Goal: Task Accomplishment & Management: Complete application form

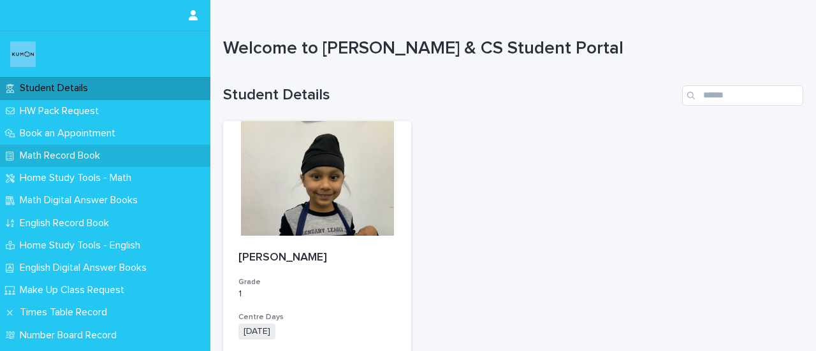
click at [80, 155] on p "Math Record Book" at bounding box center [63, 156] width 96 height 12
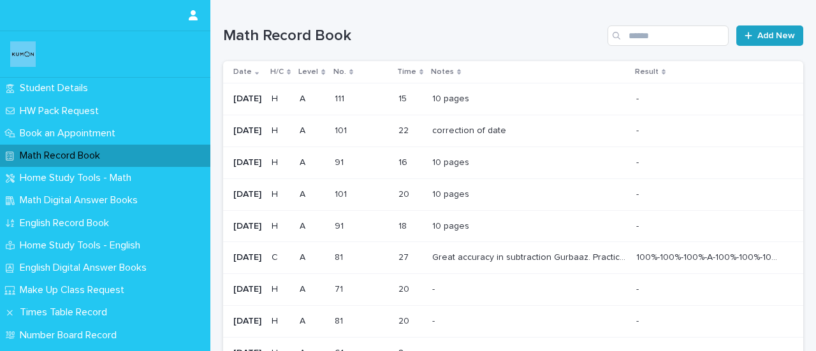
click at [763, 35] on span "Add New" at bounding box center [776, 35] width 38 height 9
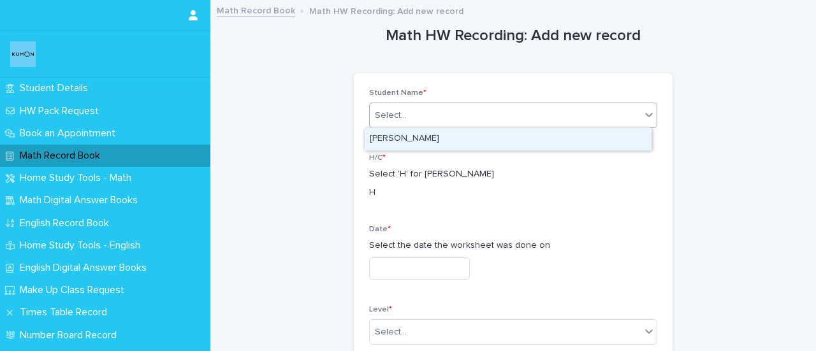
click at [506, 118] on div "Select..." at bounding box center [505, 115] width 271 height 21
click at [458, 139] on div "[PERSON_NAME]" at bounding box center [508, 139] width 287 height 22
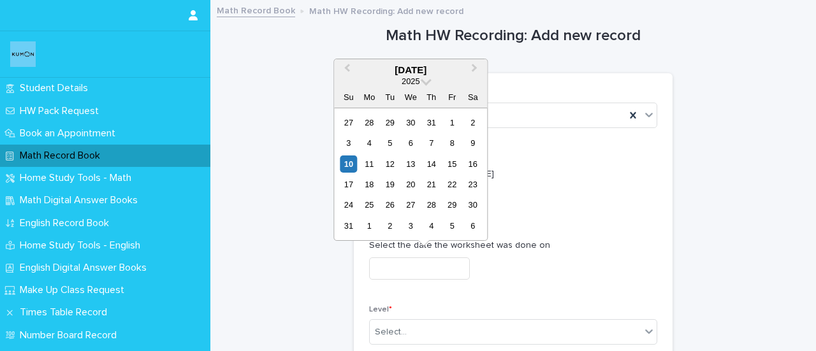
click at [431, 271] on input "text" at bounding box center [419, 268] width 101 height 22
type input "*"
click at [474, 71] on span "Next Month" at bounding box center [474, 69] width 0 height 17
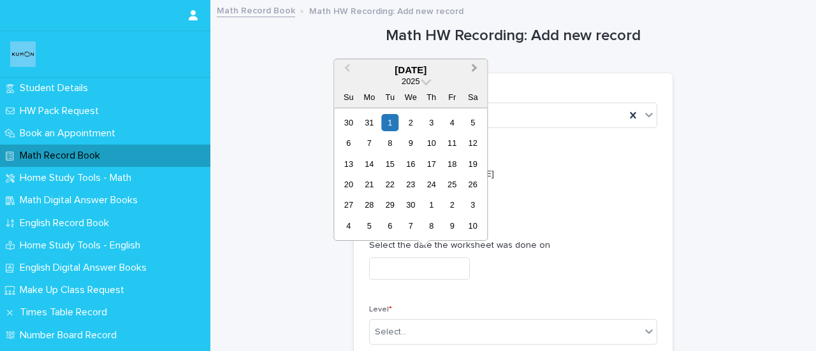
click at [474, 71] on span "Next Month" at bounding box center [474, 69] width 0 height 17
click at [413, 141] on div "6" at bounding box center [410, 142] width 17 height 17
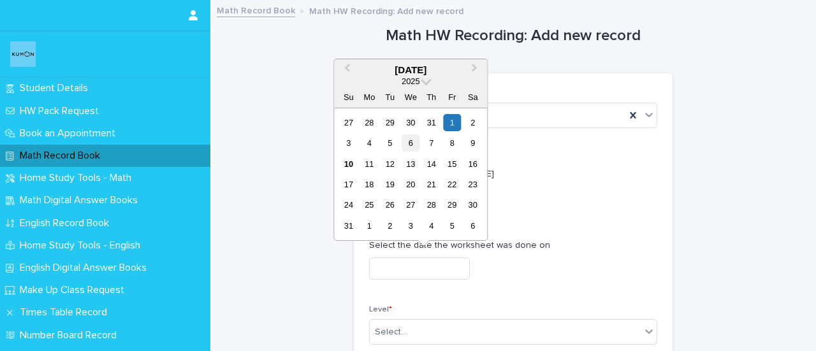
type input "**********"
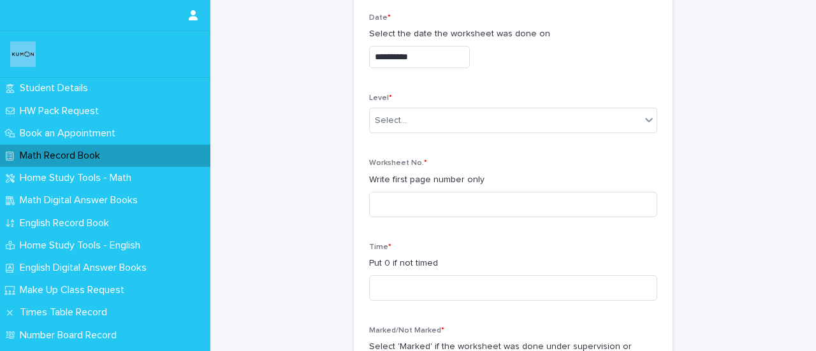
scroll to position [230, 0]
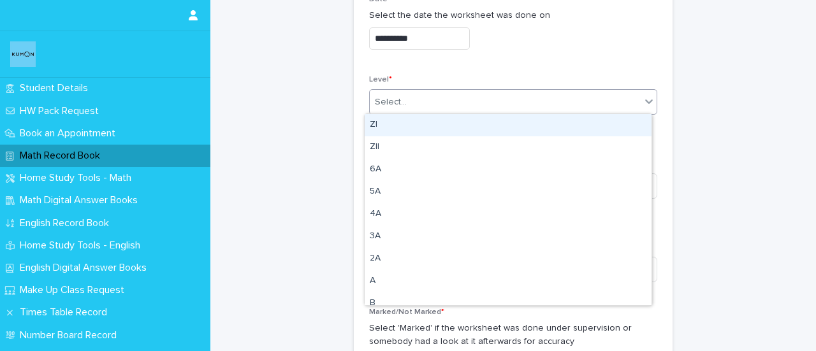
click at [454, 110] on div "Select..." at bounding box center [505, 102] width 271 height 21
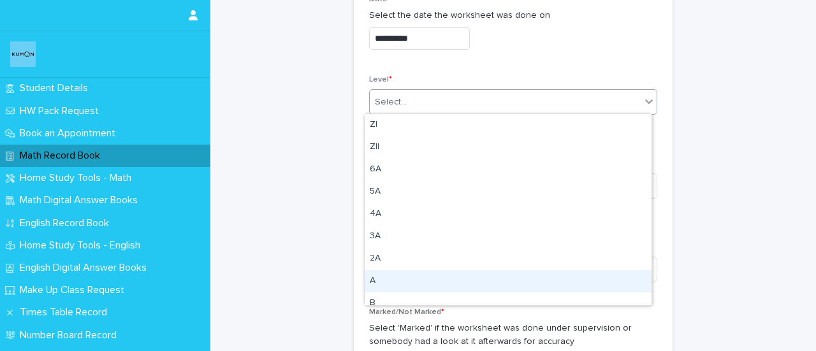
click at [407, 277] on div "A" at bounding box center [508, 281] width 287 height 22
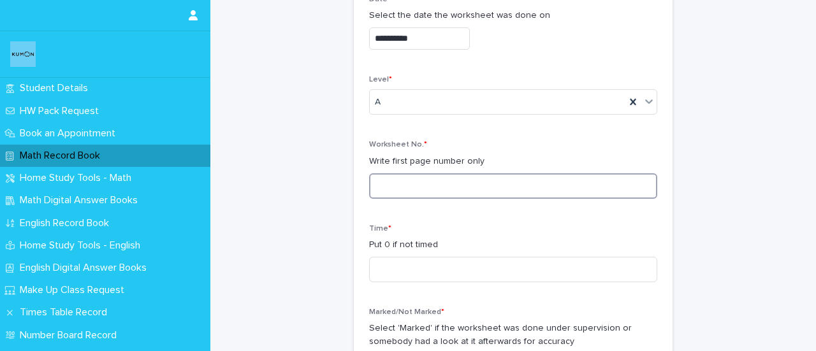
click at [408, 179] on input at bounding box center [513, 185] width 288 height 25
type input "***"
click at [409, 272] on input at bounding box center [513, 269] width 288 height 25
type input "*"
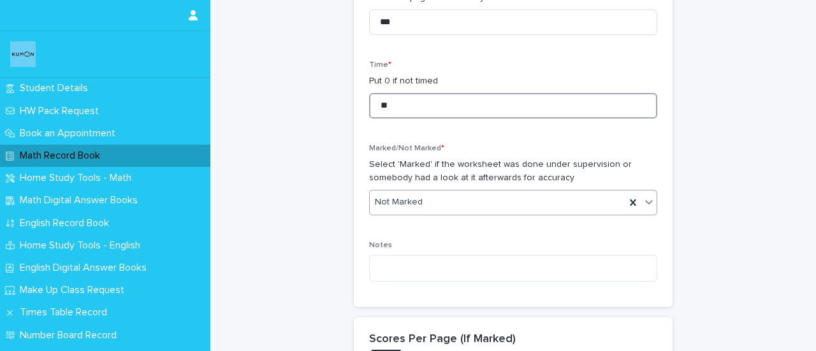
type input "**"
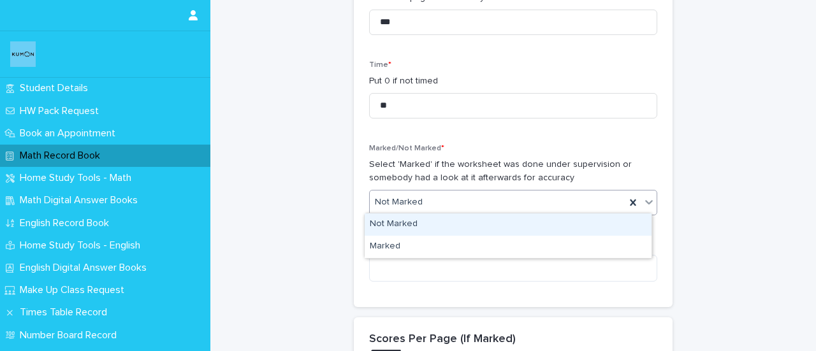
click at [521, 197] on div "Not Marked" at bounding box center [498, 202] width 256 height 21
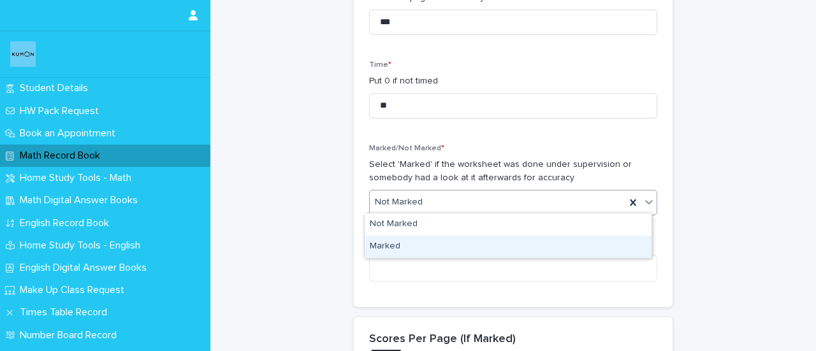
click at [382, 245] on div "Marked" at bounding box center [508, 247] width 287 height 22
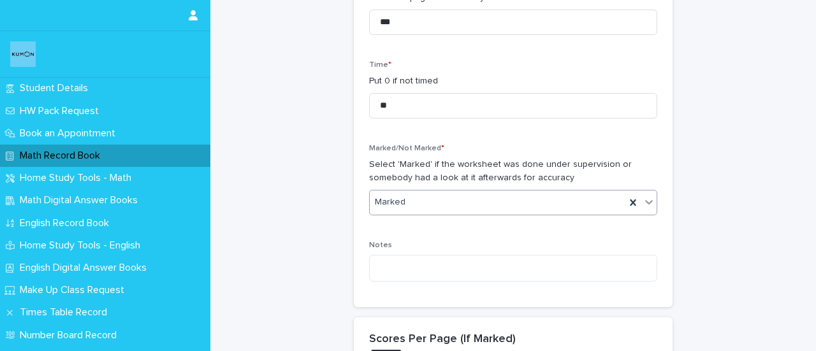
scroll to position [1244, 0]
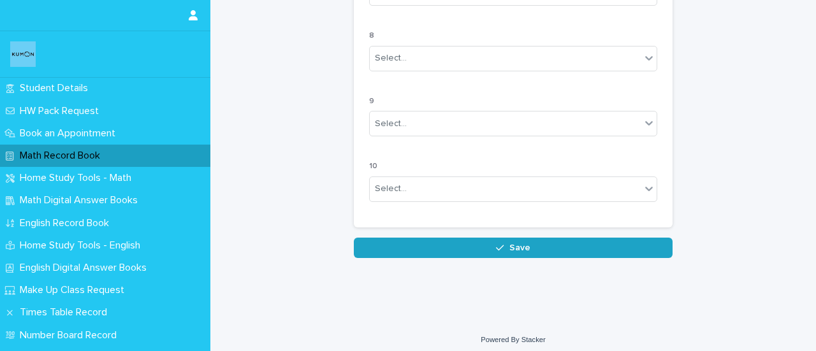
click at [553, 238] on button "Save" at bounding box center [513, 248] width 319 height 20
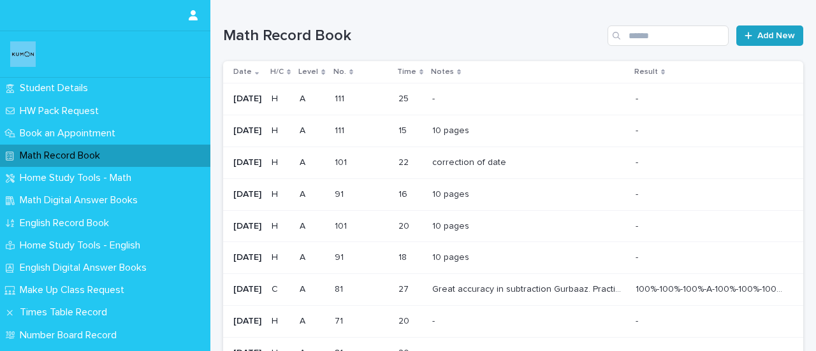
click at [771, 29] on link "Add New" at bounding box center [769, 35] width 67 height 20
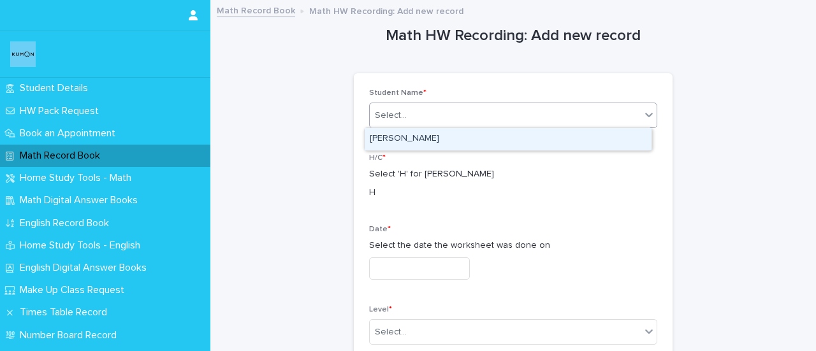
click at [534, 109] on div "Select..." at bounding box center [505, 115] width 271 height 21
click at [453, 143] on div "[PERSON_NAME]" at bounding box center [508, 139] width 287 height 22
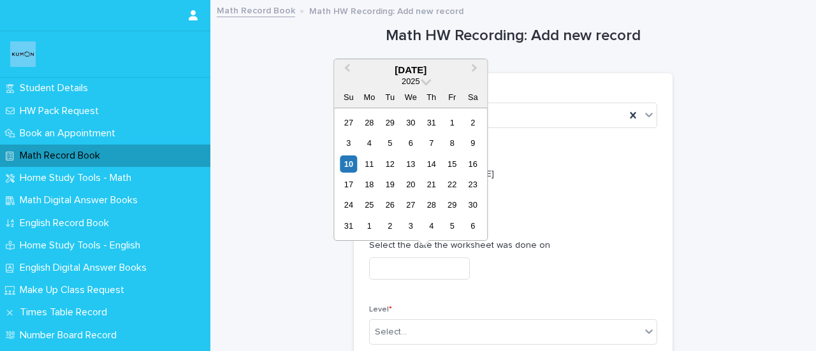
click at [418, 277] on input "text" at bounding box center [419, 268] width 101 height 22
click at [433, 142] on div "7" at bounding box center [431, 142] width 17 height 17
type input "**********"
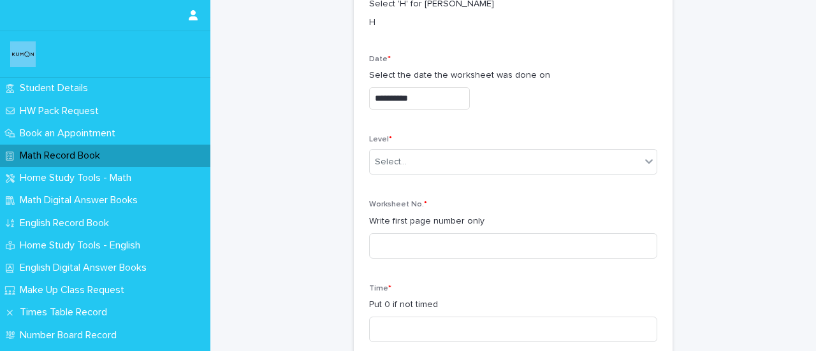
scroll to position [172, 0]
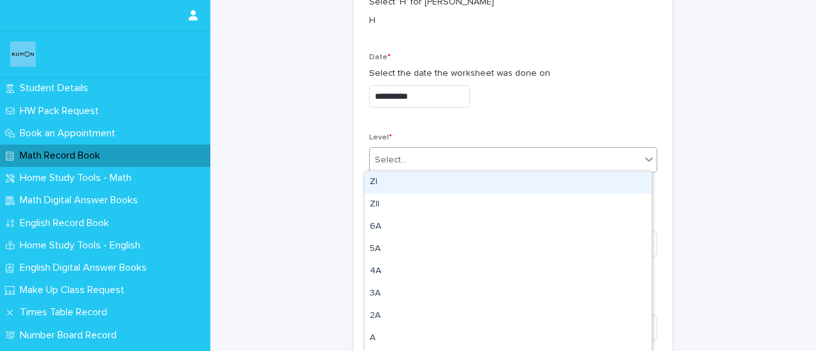
click at [405, 169] on div "Select..." at bounding box center [505, 160] width 271 height 21
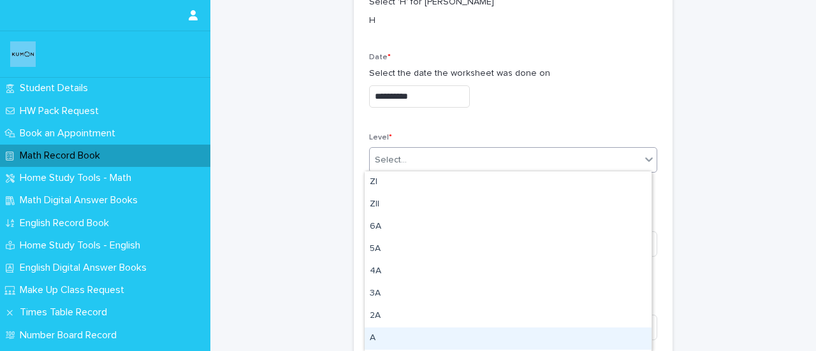
click at [376, 344] on div "A" at bounding box center [508, 339] width 287 height 22
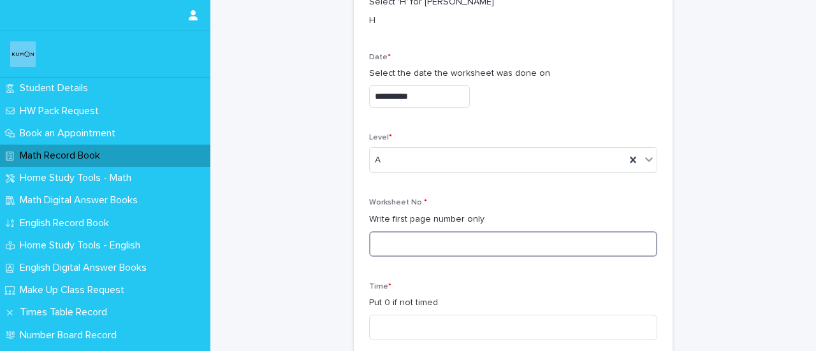
click at [398, 243] on input at bounding box center [513, 243] width 288 height 25
type input "***"
click at [391, 328] on input at bounding box center [513, 327] width 288 height 25
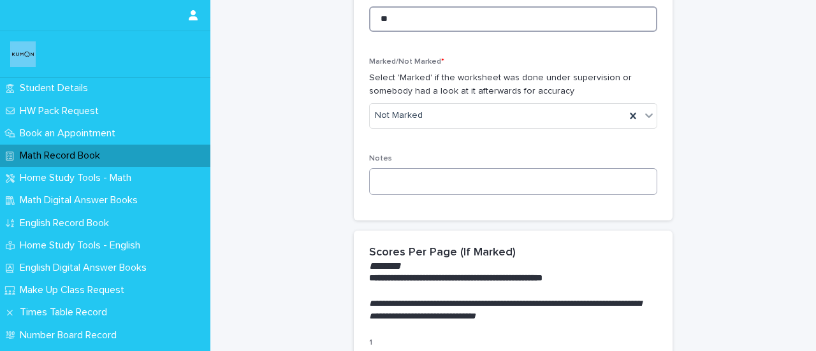
type input "**"
click at [396, 180] on textarea at bounding box center [513, 181] width 288 height 27
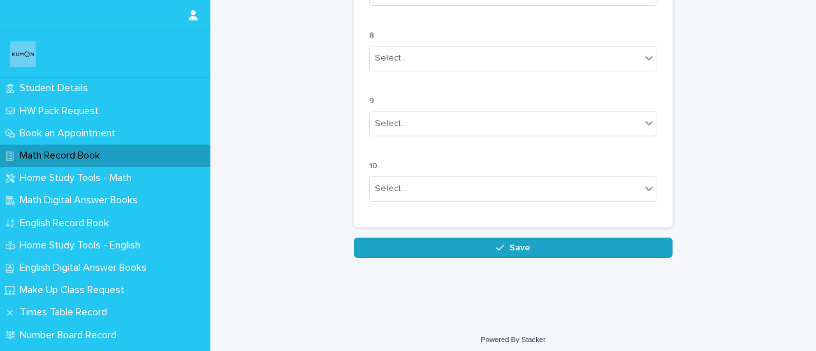
type textarea "********"
click at [561, 245] on button "Save" at bounding box center [513, 248] width 319 height 20
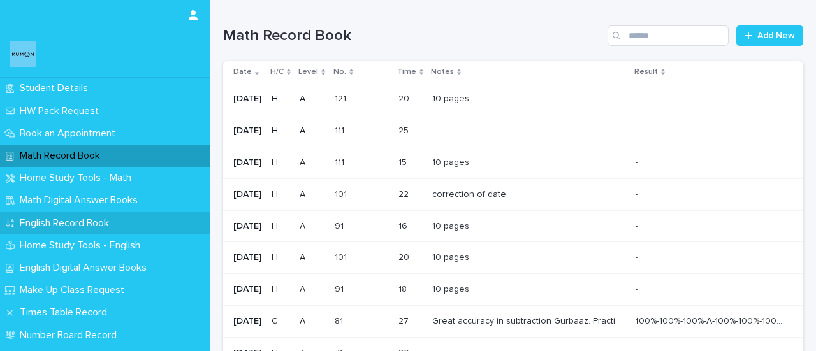
click at [47, 216] on div "English Record Book" at bounding box center [105, 223] width 210 height 22
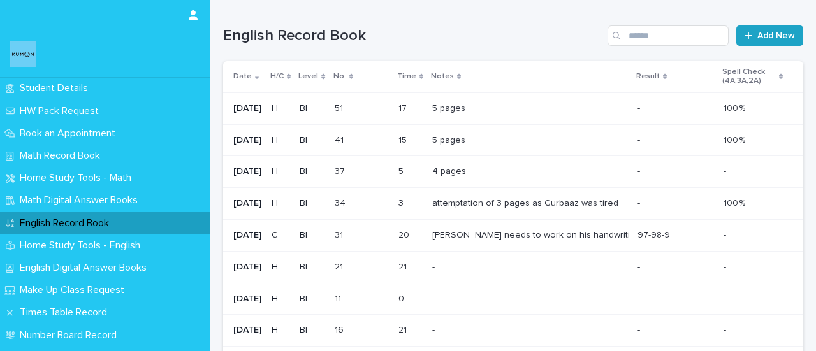
click at [771, 29] on link "Add New" at bounding box center [769, 35] width 67 height 20
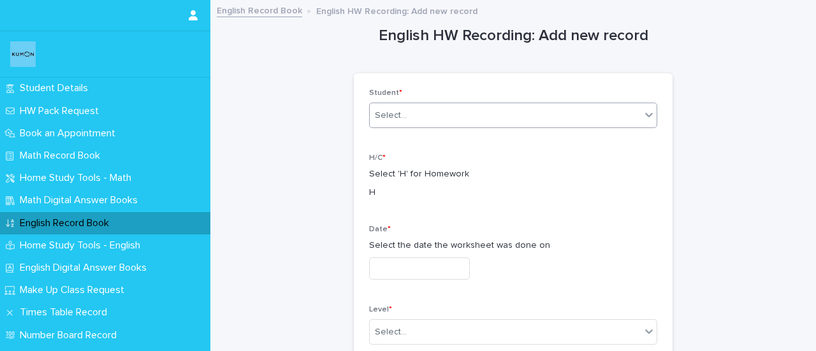
drag, startPoint x: 448, startPoint y: 129, endPoint x: 447, endPoint y: 115, distance: 13.4
click at [447, 115] on div "Student * Select..." at bounding box center [513, 114] width 288 height 50
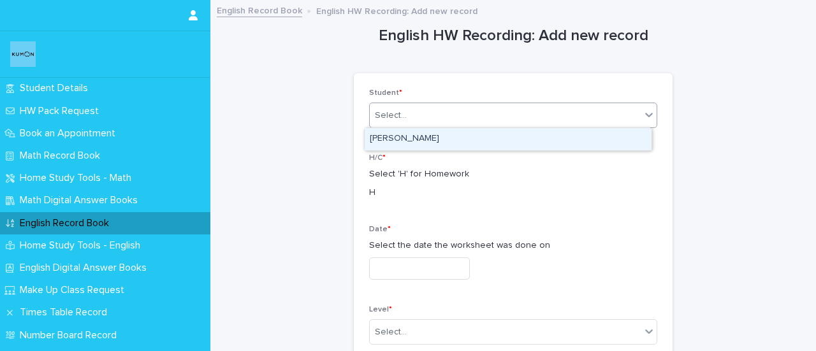
drag, startPoint x: 447, startPoint y: 115, endPoint x: 428, endPoint y: 143, distance: 33.8
click at [428, 143] on body "Student Details HW Pack Request Book an Appointment Math Record Book Home Study…" at bounding box center [408, 175] width 816 height 351
click at [428, 143] on div "[PERSON_NAME]" at bounding box center [508, 139] width 287 height 22
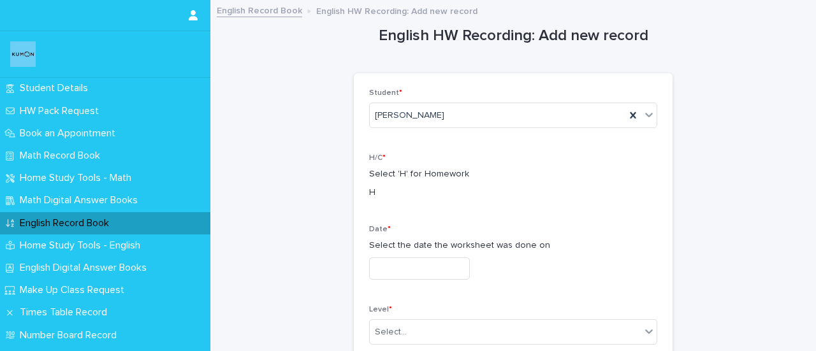
drag, startPoint x: 422, startPoint y: 255, endPoint x: 419, endPoint y: 262, distance: 7.5
click at [419, 262] on div "Date * Select the date the worksheet was done on" at bounding box center [513, 257] width 288 height 65
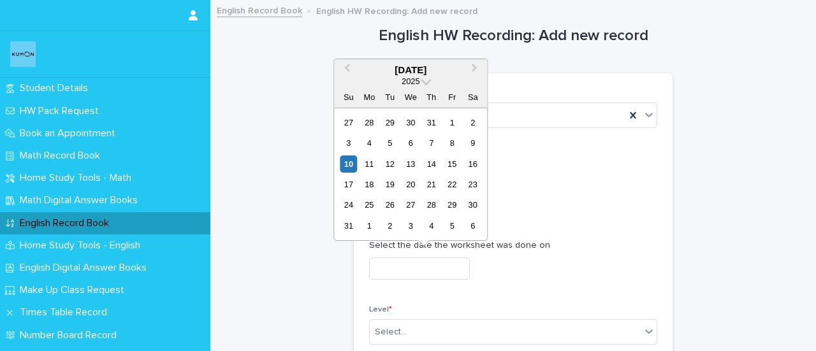
click at [419, 262] on input "text" at bounding box center [419, 268] width 101 height 22
click at [436, 141] on div "7" at bounding box center [431, 142] width 17 height 17
click at [427, 263] on input "**********" at bounding box center [419, 268] width 101 height 22
click at [414, 140] on div "6" at bounding box center [410, 142] width 17 height 17
type input "**********"
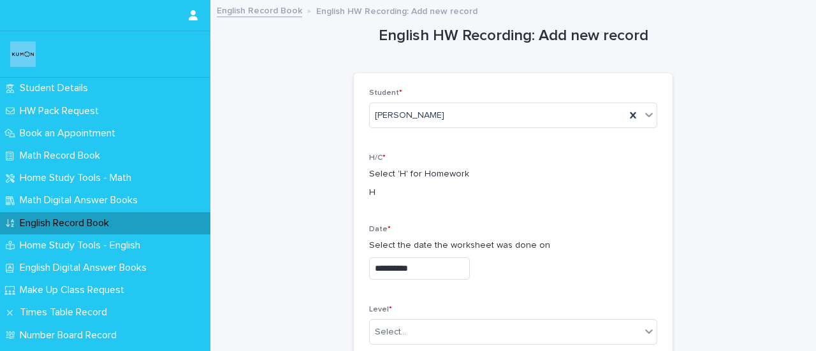
scroll to position [264, 0]
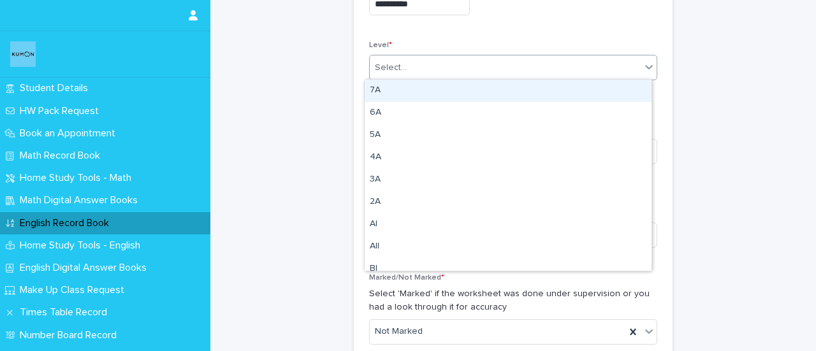
click at [446, 78] on div "Select..." at bounding box center [513, 67] width 288 height 25
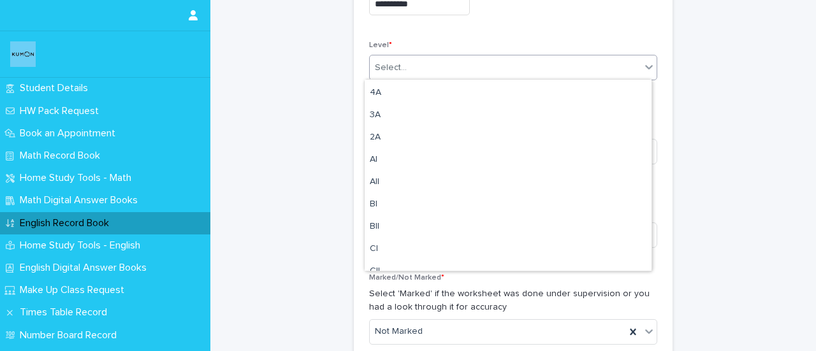
scroll to position [68, 0]
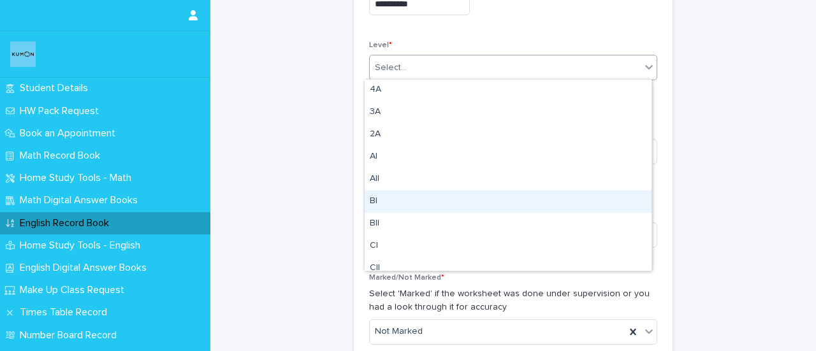
click at [380, 199] on div "BI" at bounding box center [508, 202] width 287 height 22
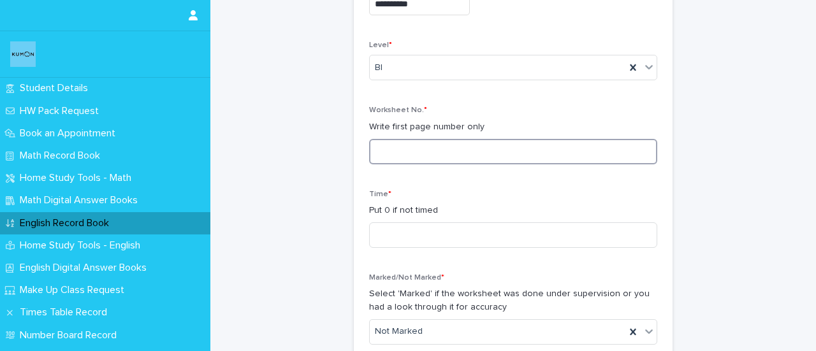
click at [430, 151] on input at bounding box center [513, 151] width 288 height 25
type input "**"
click at [435, 229] on input at bounding box center [513, 234] width 288 height 25
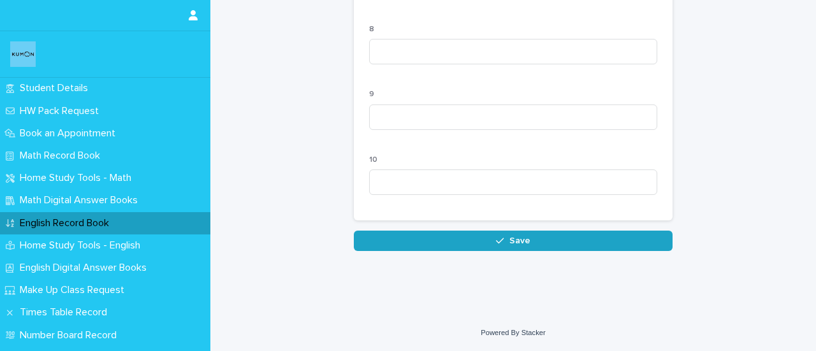
type input "**"
click at [581, 241] on button "Save" at bounding box center [513, 241] width 319 height 20
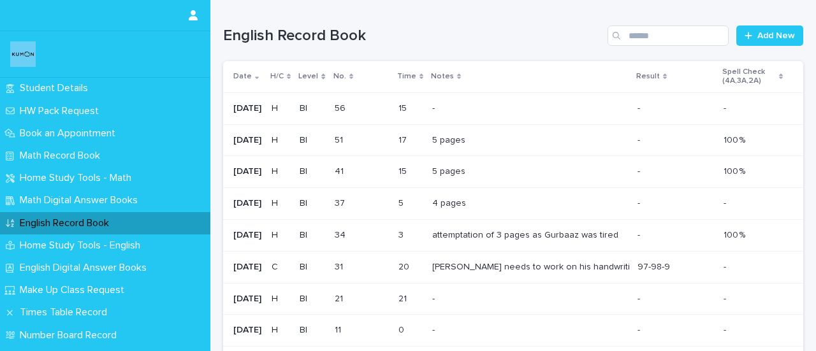
click at [581, 241] on div "attemptation of 3 pages as [PERSON_NAME] was tired attemptation of 3 pages as G…" at bounding box center [529, 235] width 195 height 21
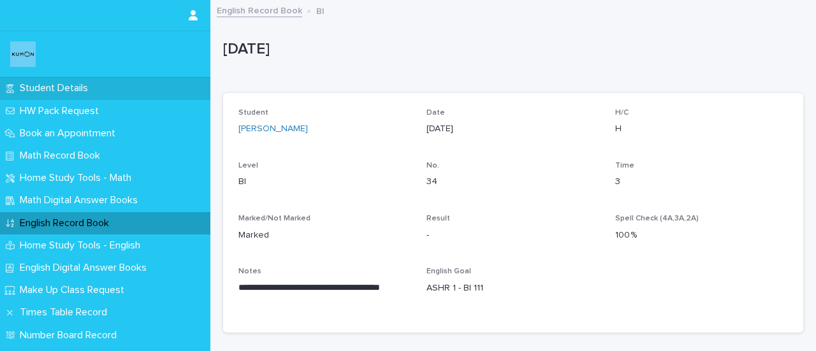
click at [89, 83] on p "Student Details" at bounding box center [56, 88] width 83 height 12
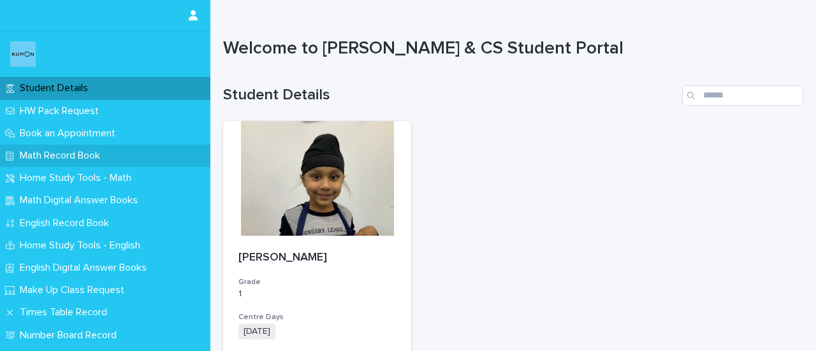
click at [45, 156] on p "Math Record Book" at bounding box center [63, 156] width 96 height 12
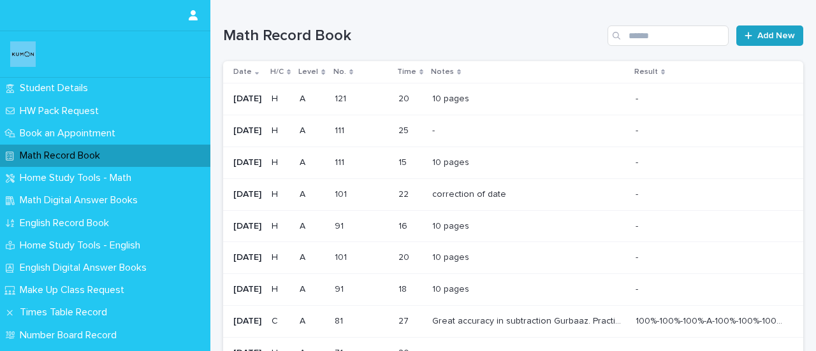
click at [748, 40] on link "Add New" at bounding box center [769, 35] width 67 height 20
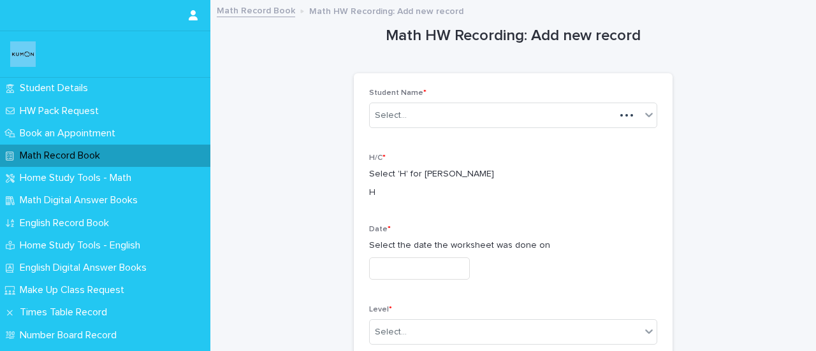
click at [386, 117] on div "Select..." at bounding box center [391, 115] width 32 height 13
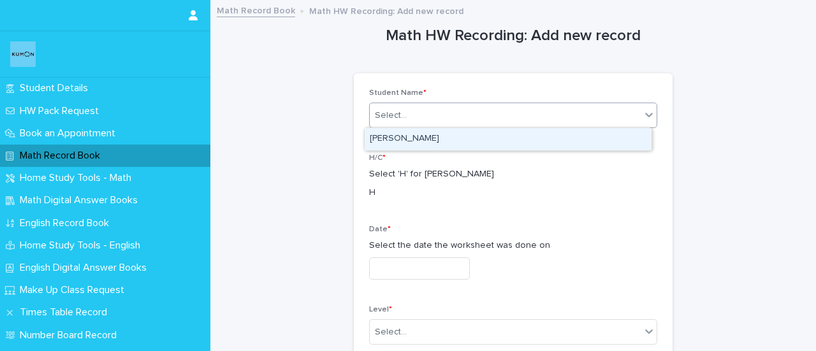
click at [388, 133] on div "[PERSON_NAME]" at bounding box center [508, 139] width 287 height 22
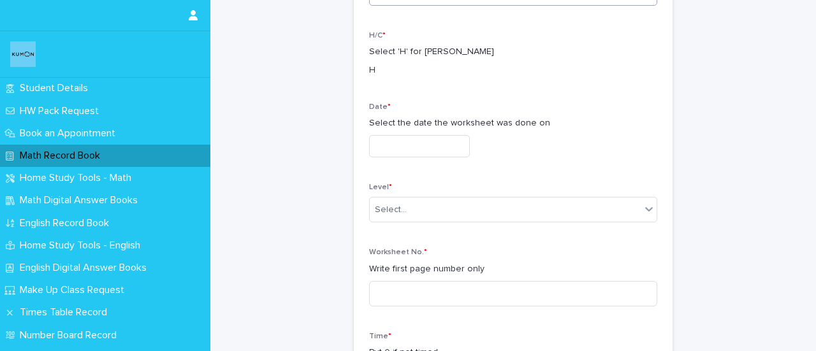
scroll to position [141, 0]
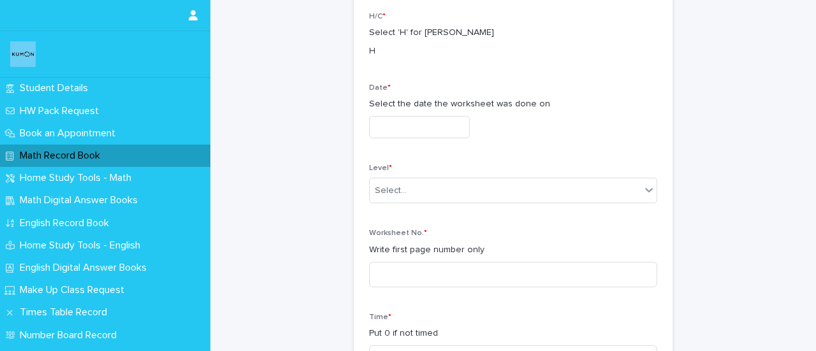
click at [449, 127] on input "text" at bounding box center [419, 127] width 101 height 22
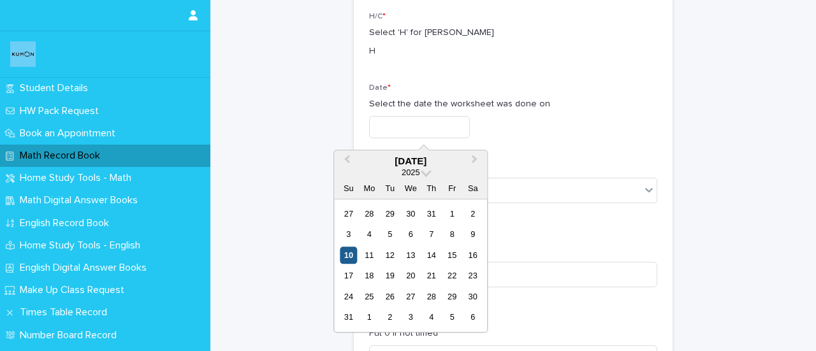
click at [347, 252] on div "10" at bounding box center [348, 255] width 17 height 17
type input "**********"
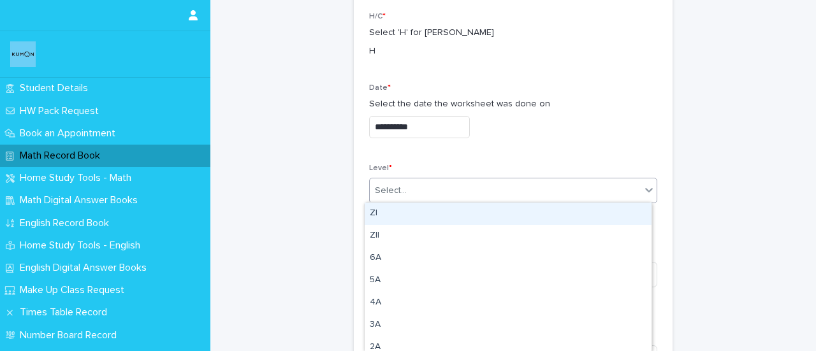
click at [432, 189] on div "Select..." at bounding box center [505, 190] width 271 height 21
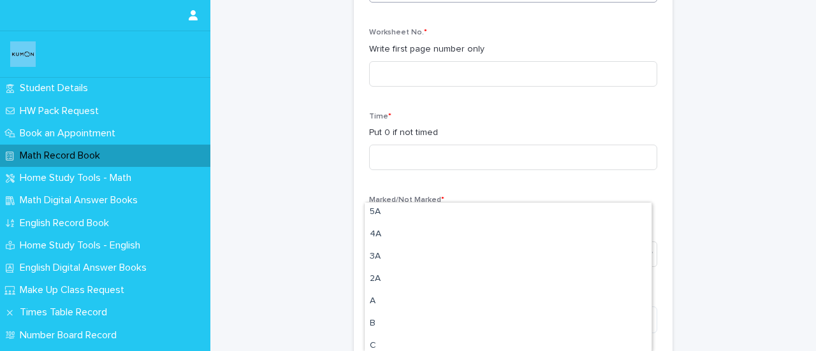
scroll to position [78, 0]
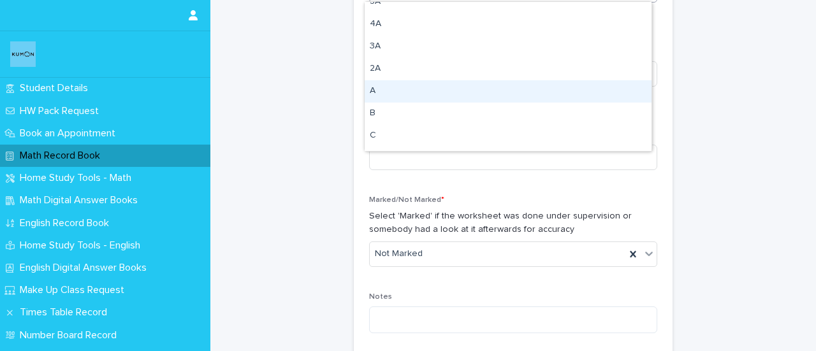
click at [375, 94] on div "A" at bounding box center [508, 91] width 287 height 22
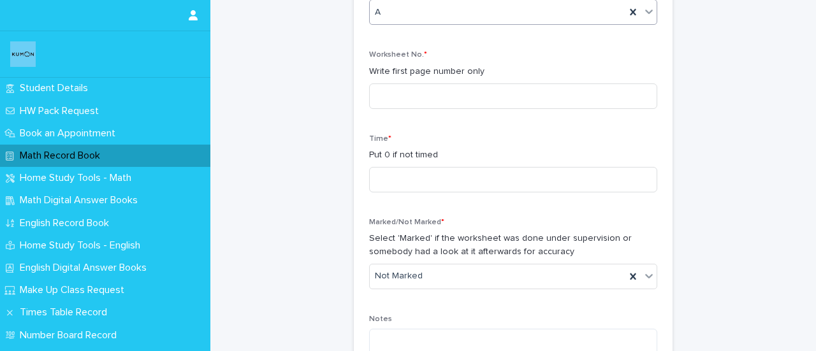
scroll to position [342, 0]
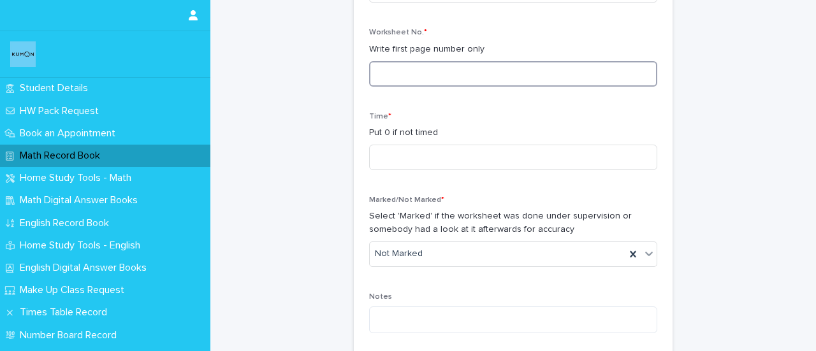
click at [507, 75] on input at bounding box center [513, 73] width 288 height 25
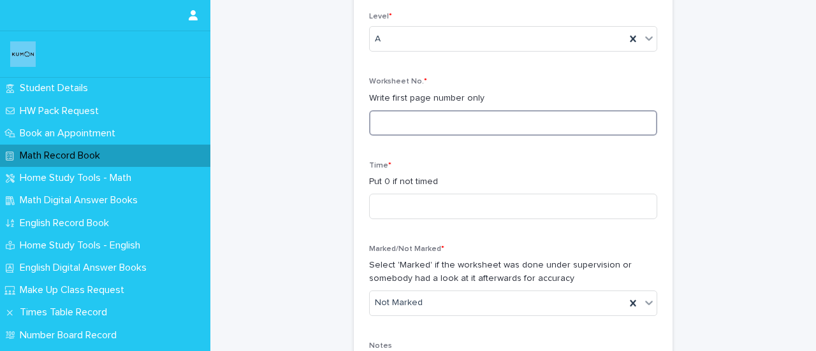
scroll to position [293, 0]
type input "***"
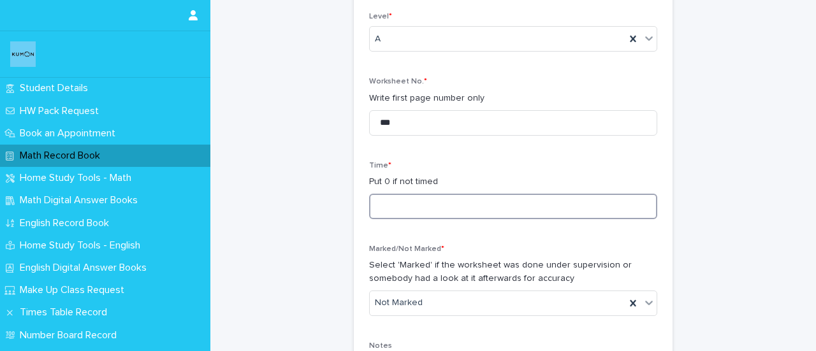
click at [413, 217] on input at bounding box center [513, 206] width 288 height 25
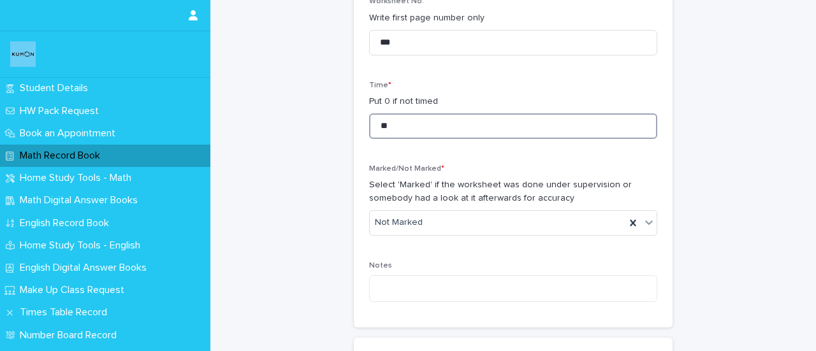
scroll to position [374, 0]
type input "**"
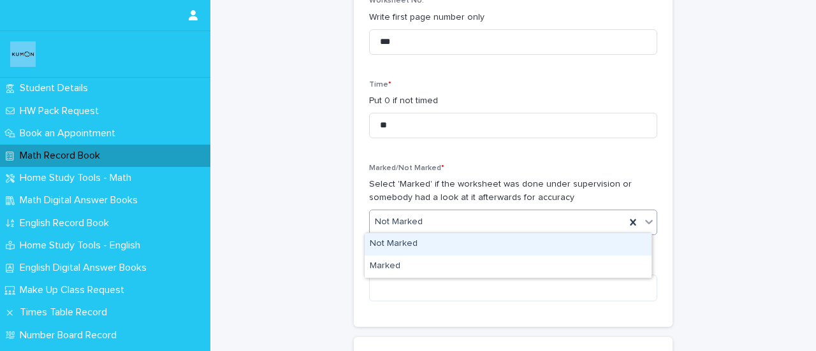
click at [409, 212] on div "Not Marked" at bounding box center [498, 222] width 256 height 21
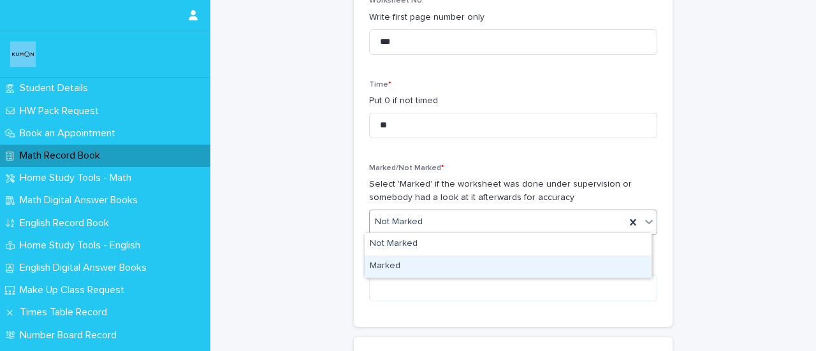
click at [391, 266] on div "Marked" at bounding box center [508, 267] width 287 height 22
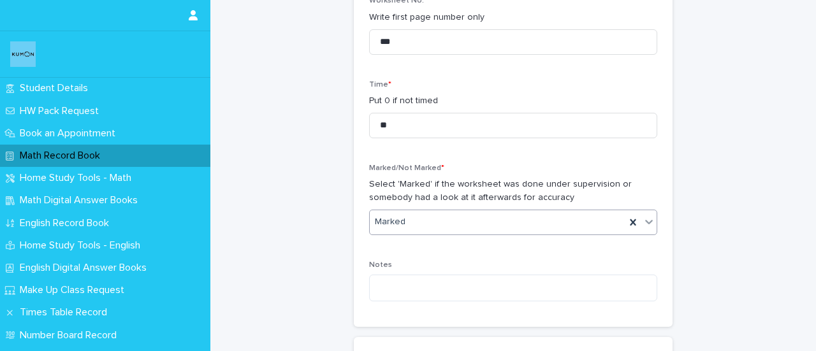
scroll to position [637, 0]
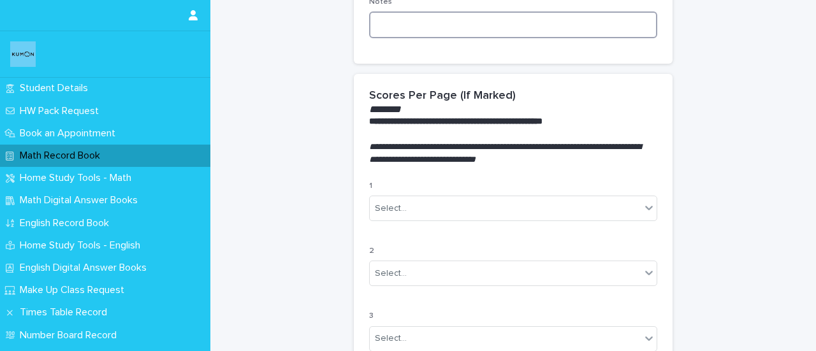
click at [461, 25] on textarea at bounding box center [513, 24] width 288 height 27
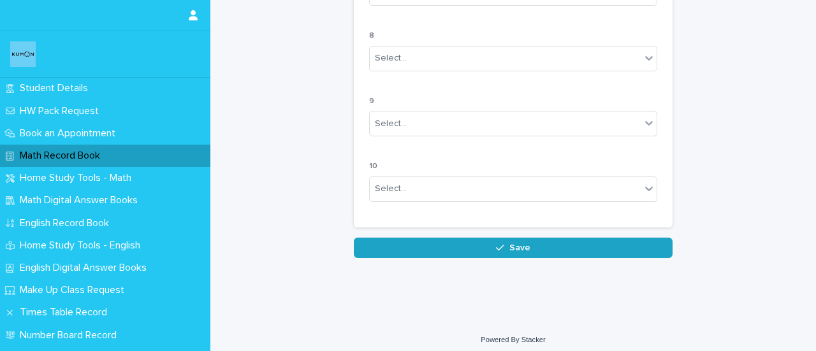
type textarea "********"
click at [509, 243] on span "Save" at bounding box center [519, 247] width 21 height 9
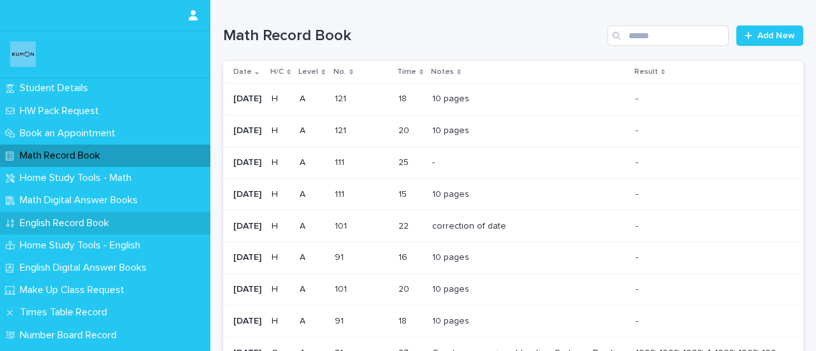
click at [46, 224] on p "English Record Book" at bounding box center [67, 223] width 105 height 12
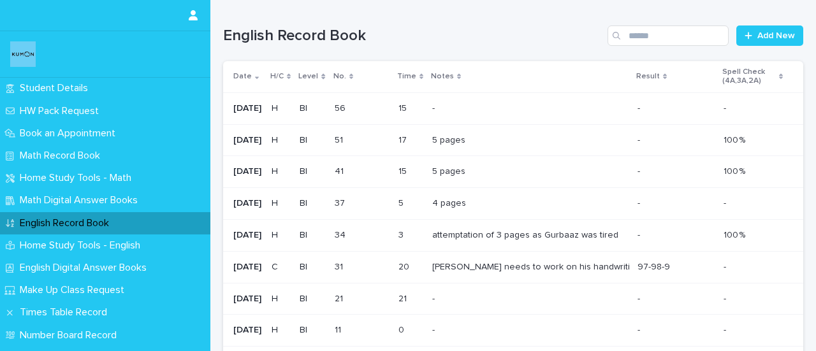
drag, startPoint x: 46, startPoint y: 224, endPoint x: 423, endPoint y: 40, distance: 419.8
click at [423, 40] on h1 "English Record Book" at bounding box center [412, 36] width 379 height 18
click at [422, 40] on h1 "English Record Book" at bounding box center [412, 36] width 379 height 18
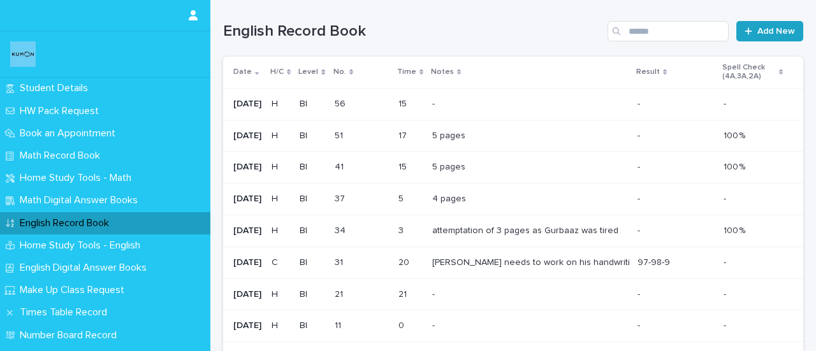
click at [766, 34] on span "Add New" at bounding box center [776, 31] width 38 height 9
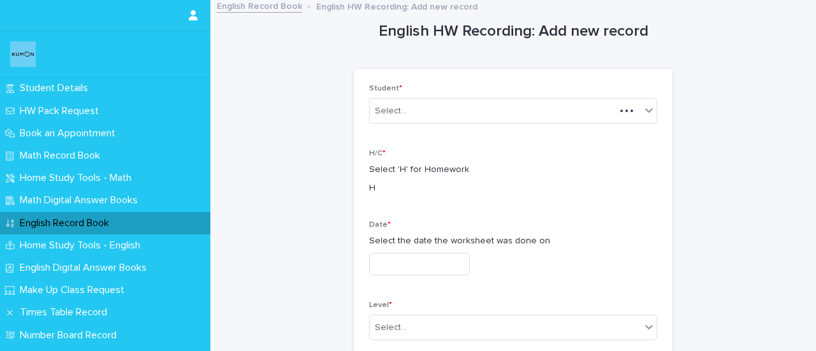
scroll to position [5, 0]
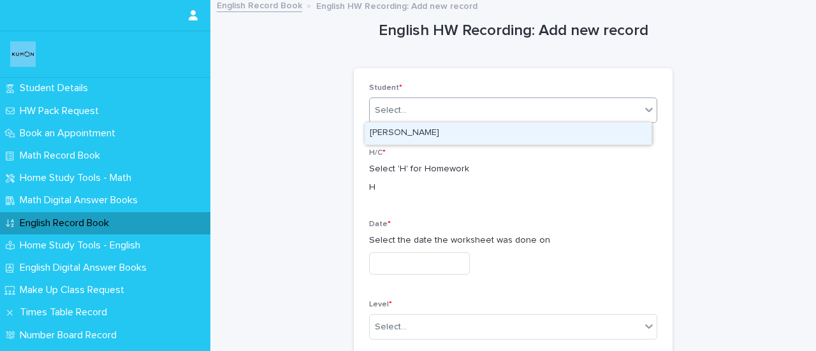
click at [400, 113] on div "Select..." at bounding box center [391, 110] width 32 height 13
click at [410, 127] on div "[PERSON_NAME]" at bounding box center [508, 133] width 287 height 22
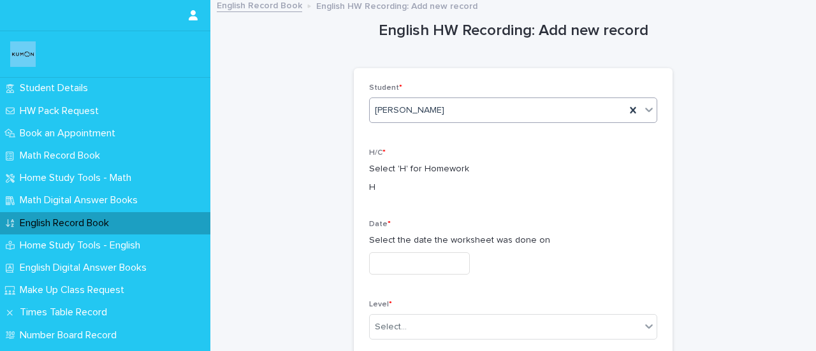
click at [389, 261] on input "text" at bounding box center [419, 263] width 101 height 22
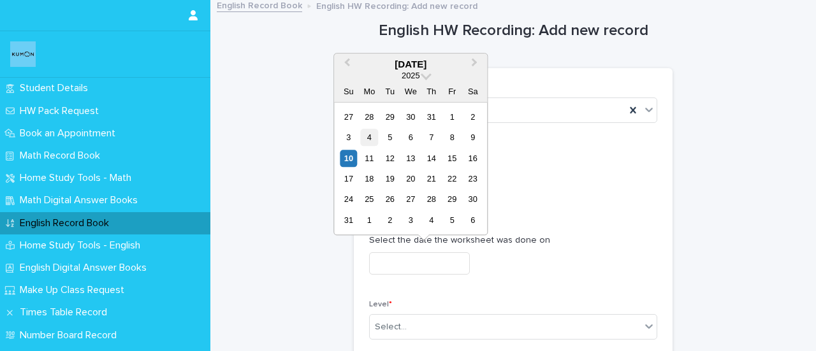
click at [368, 144] on div "4" at bounding box center [369, 137] width 17 height 17
type input "**********"
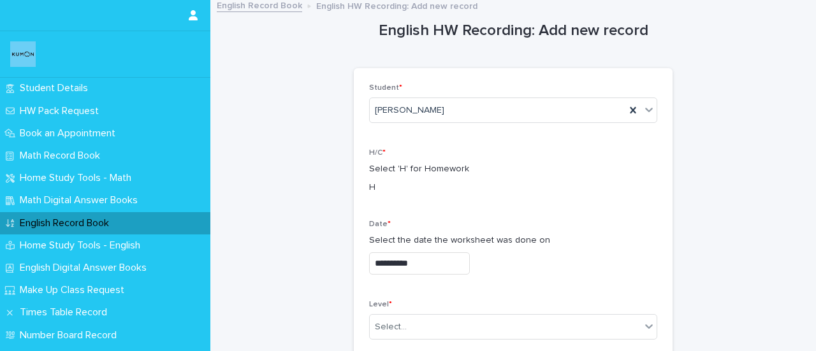
scroll to position [226, 0]
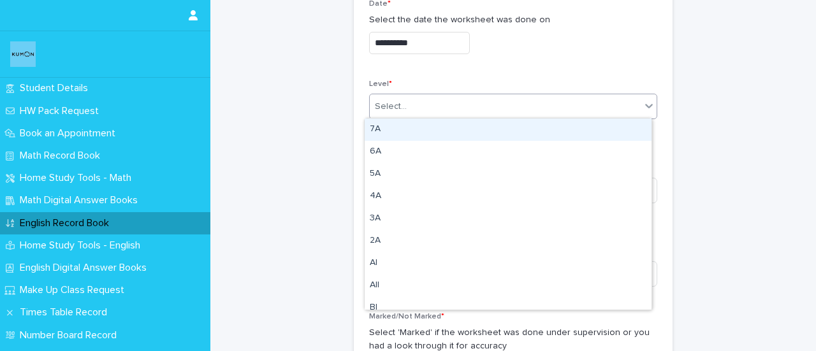
click at [412, 111] on div "Select..." at bounding box center [505, 106] width 271 height 21
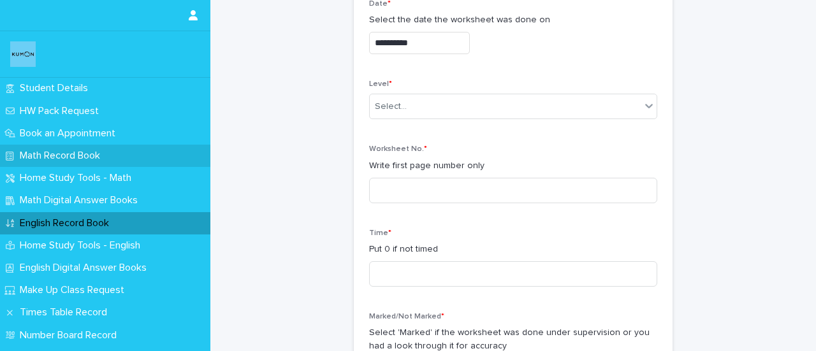
click at [57, 154] on p "Math Record Book" at bounding box center [63, 156] width 96 height 12
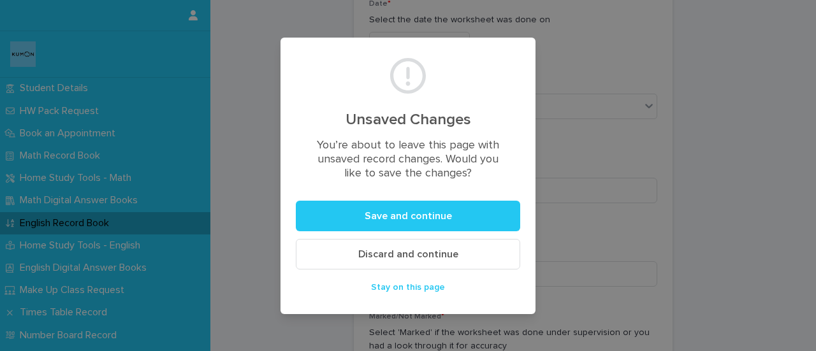
click at [387, 249] on span "Discard and continue" at bounding box center [408, 254] width 100 height 10
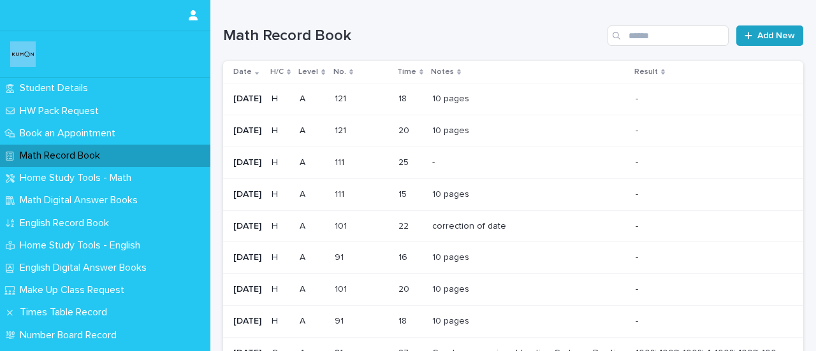
click at [767, 42] on link "Add New" at bounding box center [769, 35] width 67 height 20
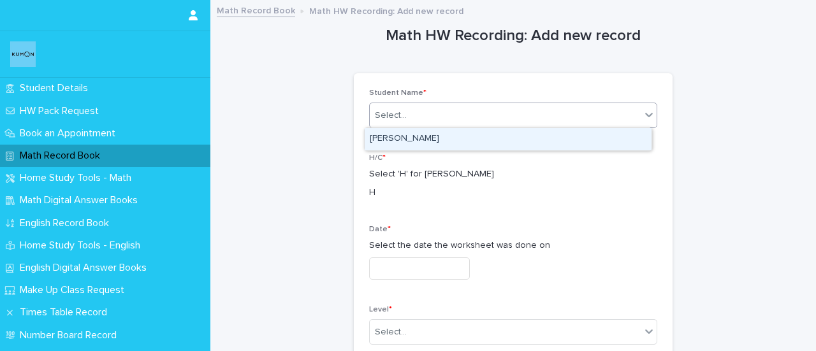
click at [493, 115] on div "Select..." at bounding box center [505, 115] width 271 height 21
click at [431, 115] on div "Select..." at bounding box center [505, 115] width 271 height 21
click at [403, 142] on div "[PERSON_NAME]" at bounding box center [508, 139] width 287 height 22
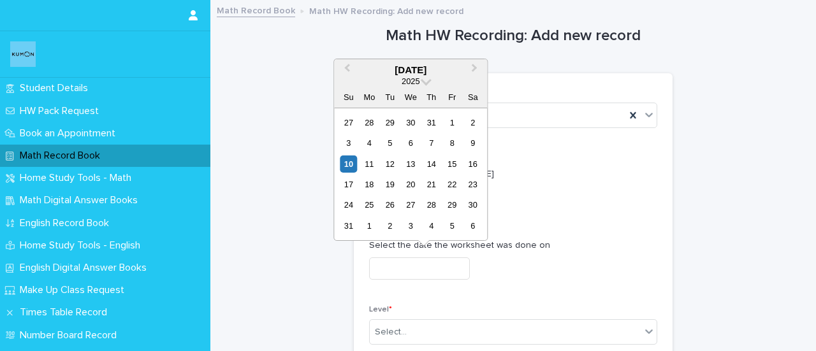
click at [417, 266] on input "text" at bounding box center [419, 268] width 101 height 22
click at [373, 148] on div "4" at bounding box center [369, 142] width 17 height 17
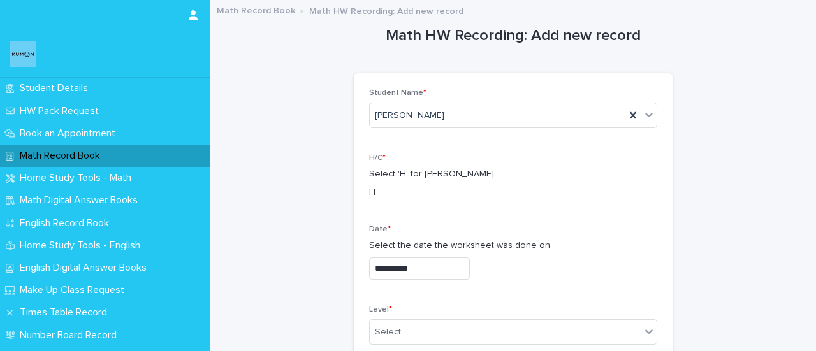
type input "**********"
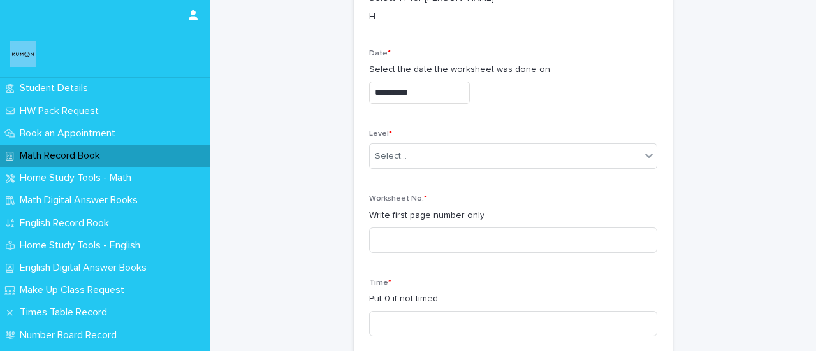
scroll to position [185, 0]
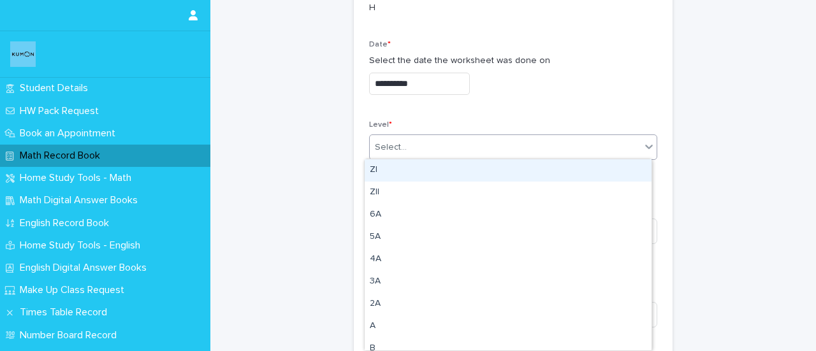
click at [472, 150] on div "Select..." at bounding box center [505, 147] width 271 height 21
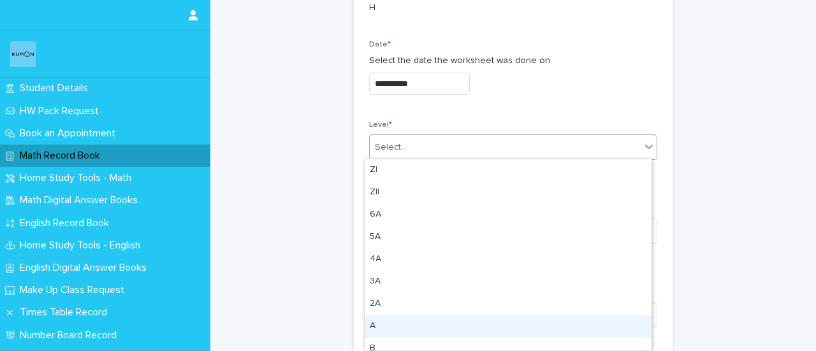
click at [399, 327] on div "A" at bounding box center [508, 326] width 287 height 22
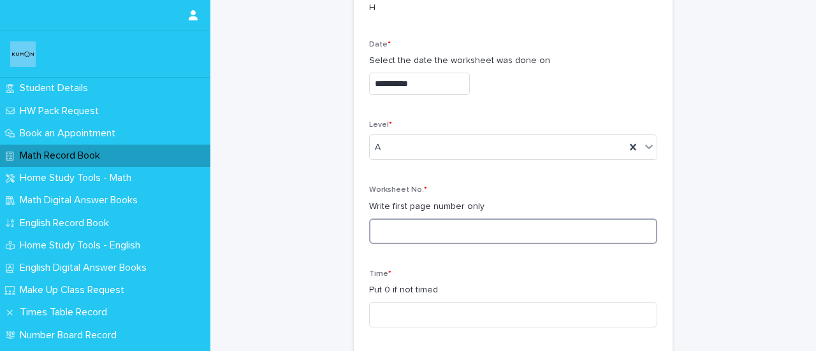
click at [407, 234] on input at bounding box center [513, 231] width 288 height 25
type input "***"
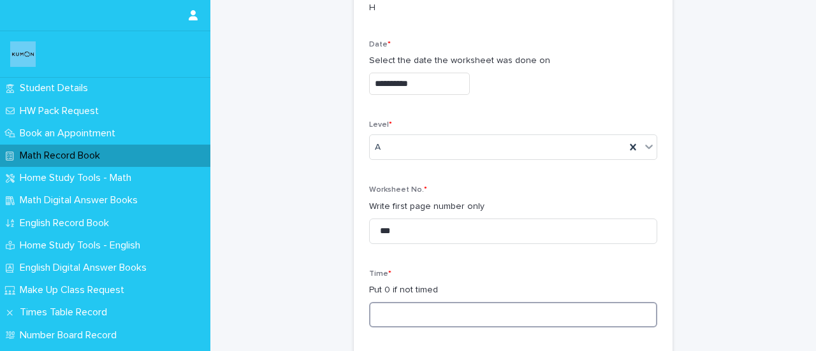
click at [402, 309] on input at bounding box center [513, 314] width 288 height 25
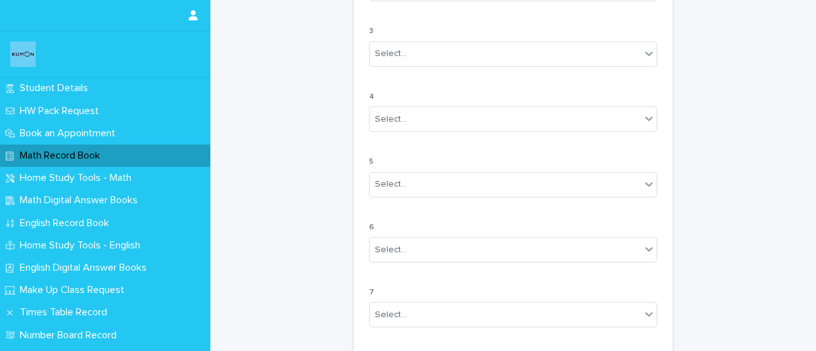
scroll to position [1162, 0]
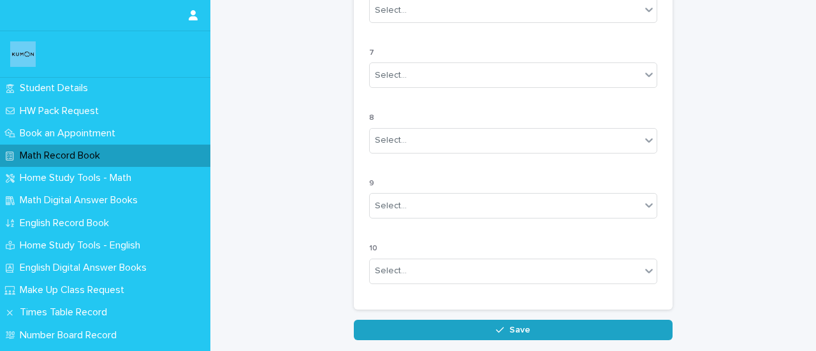
type input "**"
click at [493, 333] on button "Save" at bounding box center [513, 330] width 319 height 20
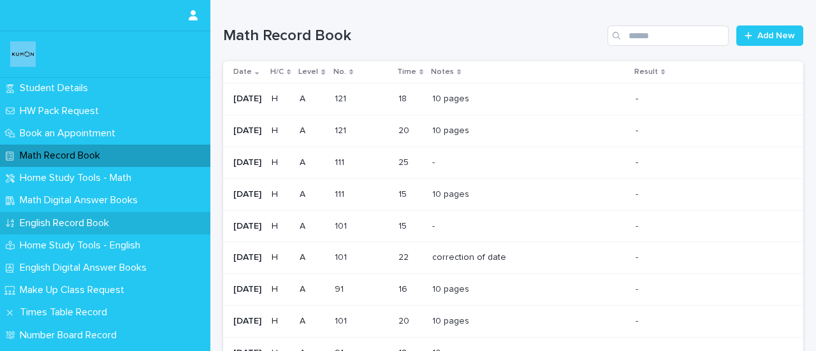
click at [53, 224] on p "English Record Book" at bounding box center [67, 223] width 105 height 12
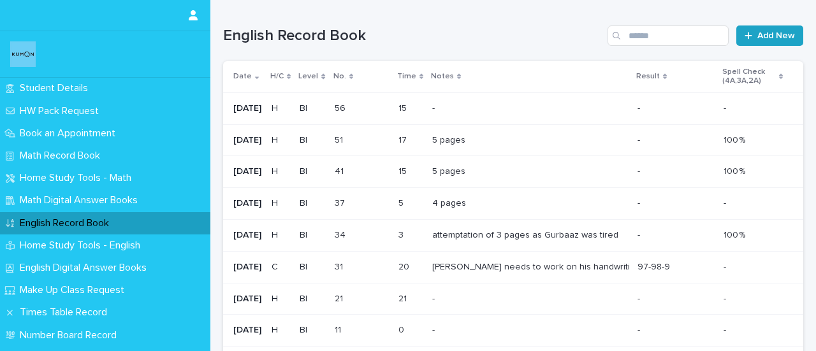
click at [761, 38] on span "Add New" at bounding box center [776, 35] width 38 height 9
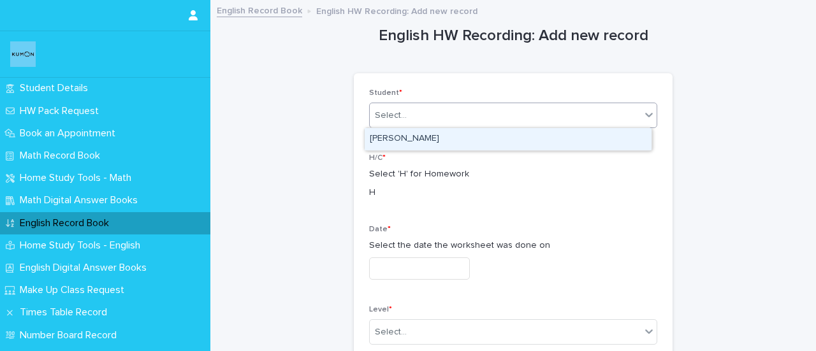
click at [502, 120] on div "Select..." at bounding box center [505, 115] width 271 height 21
click at [431, 142] on div "[PERSON_NAME]" at bounding box center [508, 139] width 287 height 22
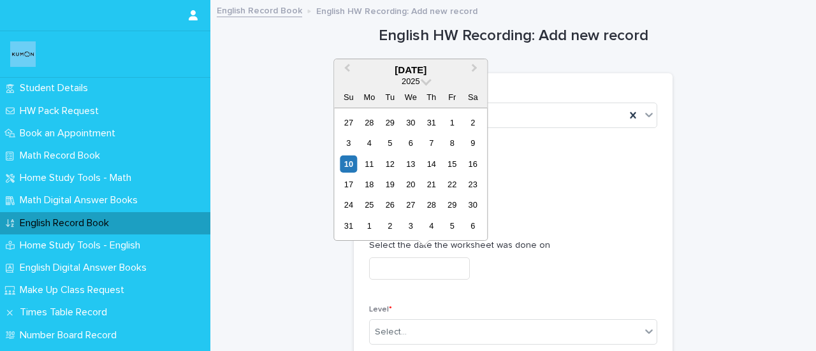
click at [403, 272] on input "text" at bounding box center [419, 268] width 101 height 22
click at [369, 145] on div "4" at bounding box center [369, 142] width 17 height 17
type input "**********"
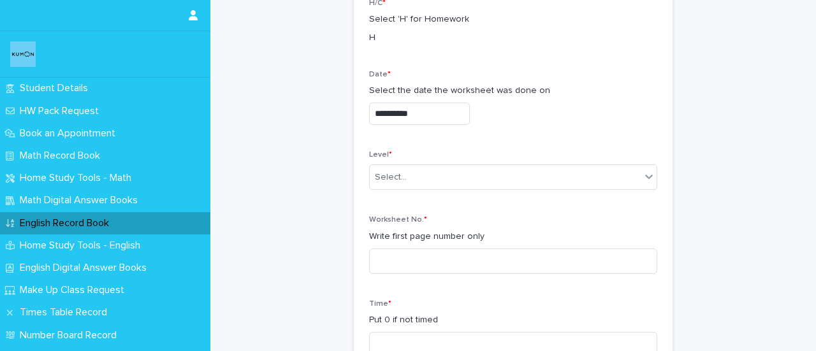
scroll to position [162, 0]
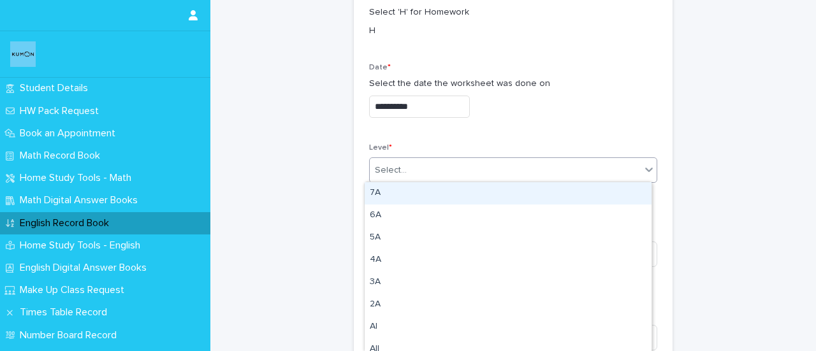
click at [450, 177] on div "Select..." at bounding box center [505, 170] width 271 height 21
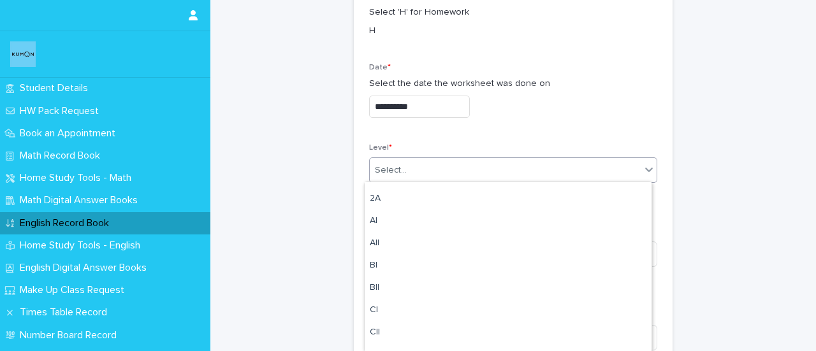
scroll to position [120, 0]
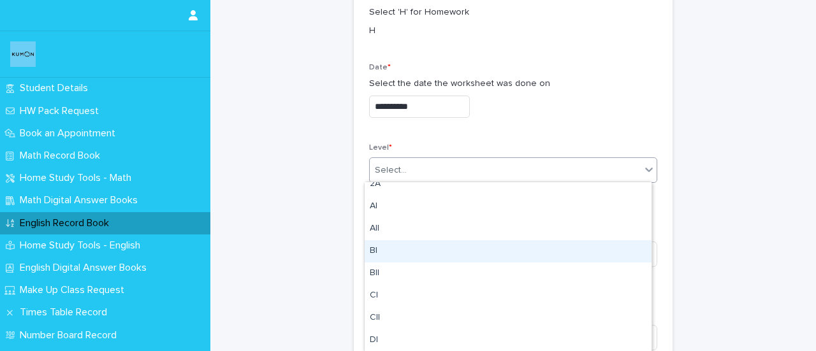
click at [378, 252] on div "BI" at bounding box center [508, 251] width 287 height 22
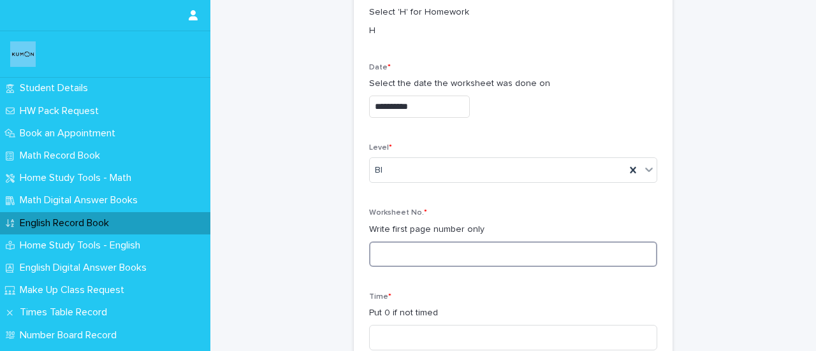
click at [390, 255] on input at bounding box center [513, 254] width 288 height 25
type input "**"
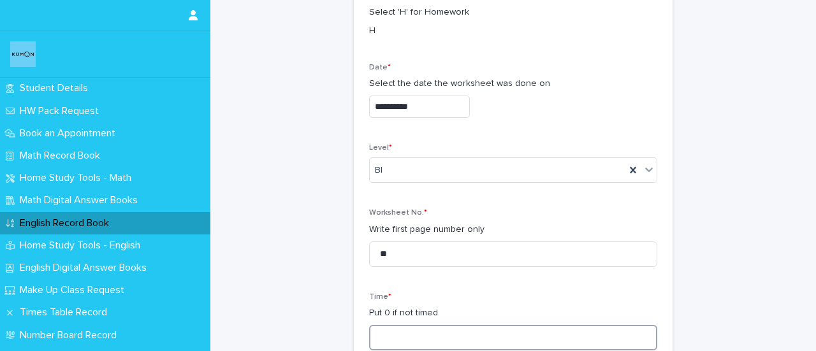
click at [409, 335] on input at bounding box center [513, 337] width 288 height 25
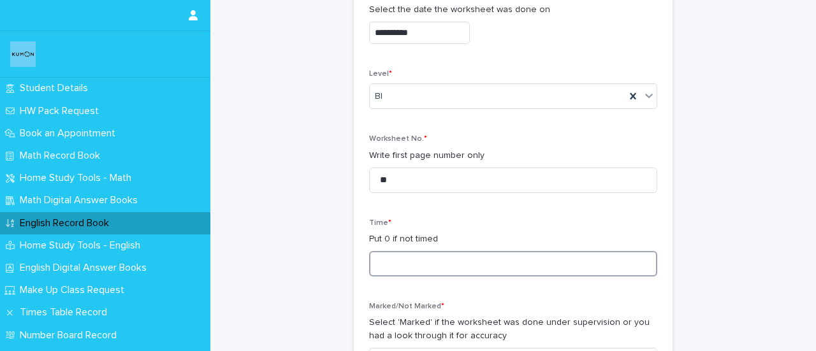
scroll to position [296, 0]
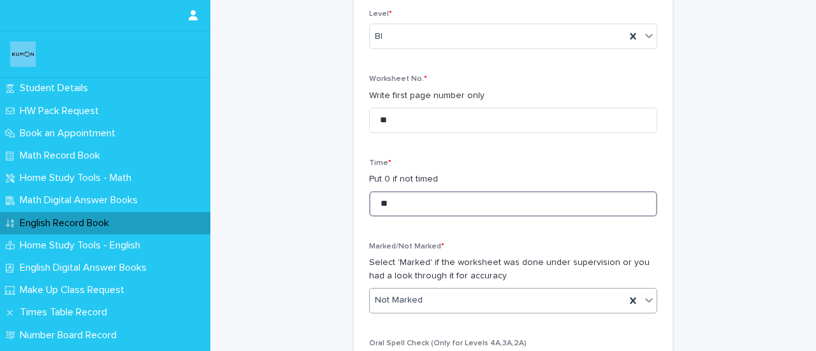
type input "**"
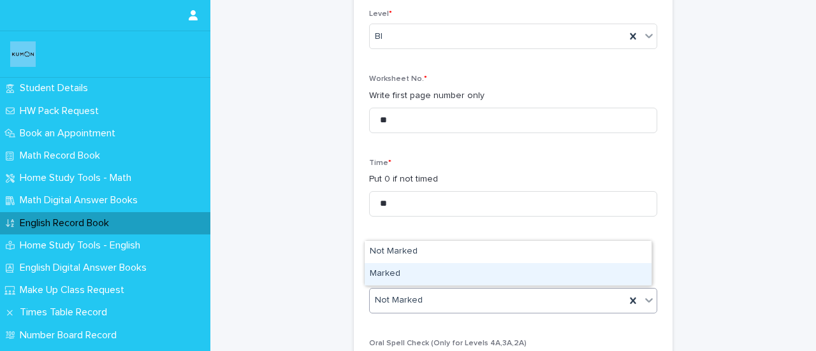
click at [380, 268] on div "Marked" at bounding box center [508, 274] width 287 height 22
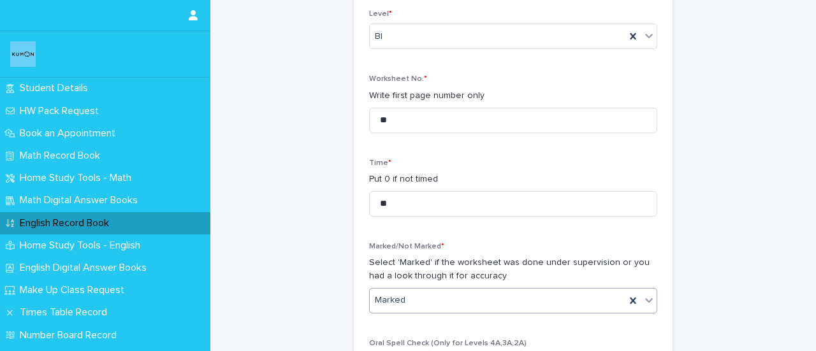
scroll to position [1377, 0]
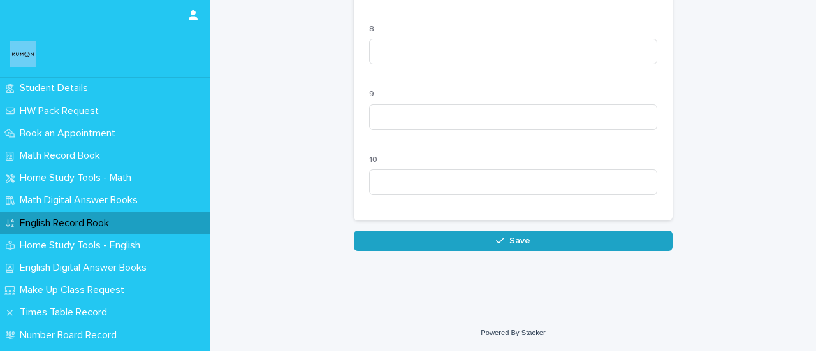
click at [516, 239] on span "Save" at bounding box center [519, 240] width 21 height 9
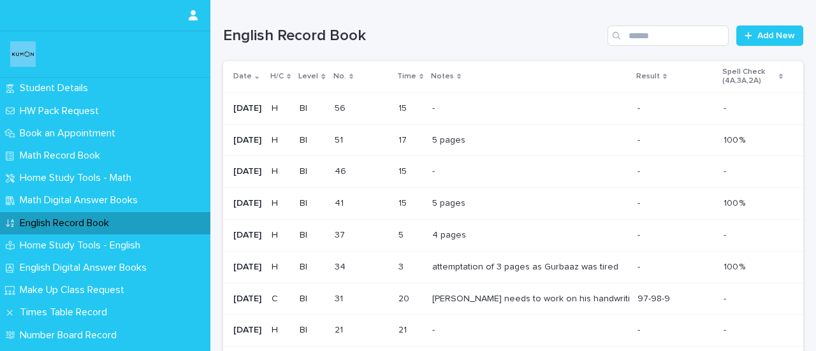
click at [45, 224] on p "English Record Book" at bounding box center [67, 223] width 105 height 12
click at [783, 40] on link "Add New" at bounding box center [769, 35] width 67 height 20
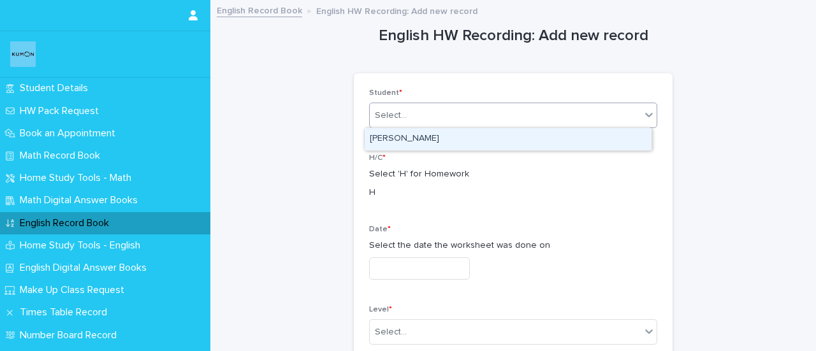
click at [404, 112] on div "Select..." at bounding box center [505, 115] width 271 height 21
click at [400, 129] on div "[PERSON_NAME]" at bounding box center [508, 139] width 287 height 22
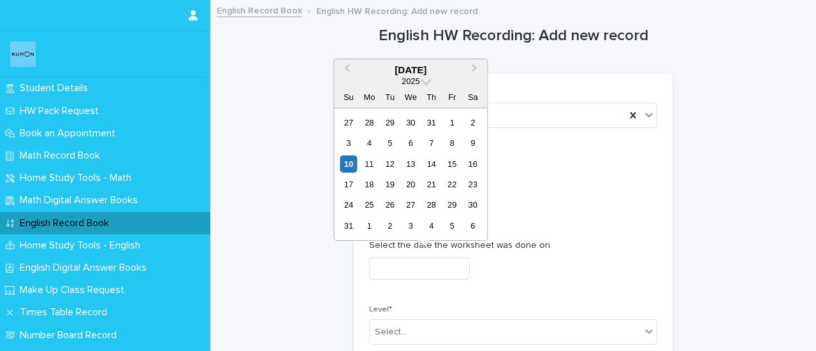
click at [398, 264] on input "text" at bounding box center [419, 268] width 101 height 22
click at [348, 161] on div "10" at bounding box center [348, 164] width 17 height 17
type input "**********"
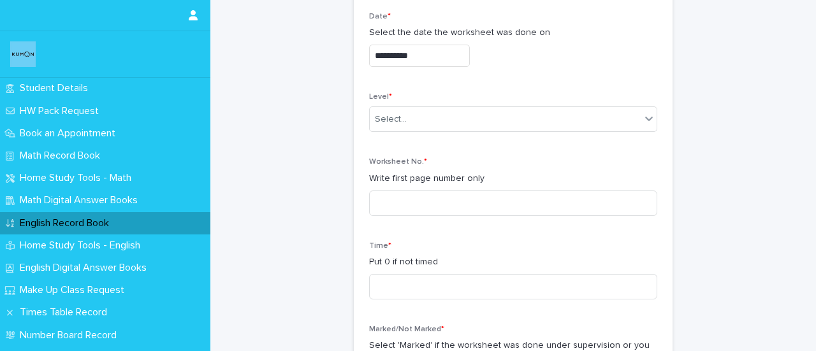
scroll to position [215, 0]
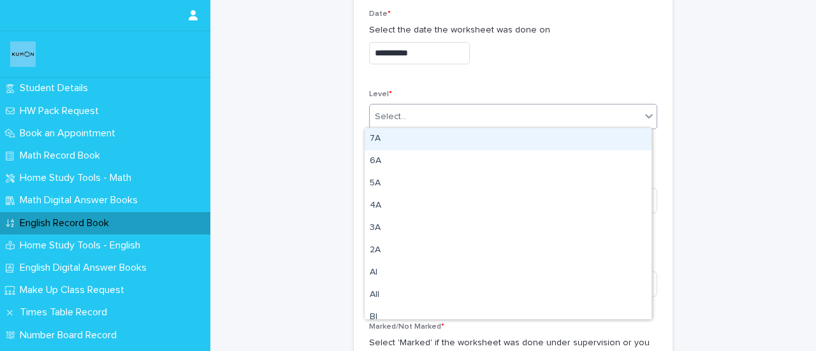
click at [419, 126] on div "Select..." at bounding box center [513, 116] width 288 height 25
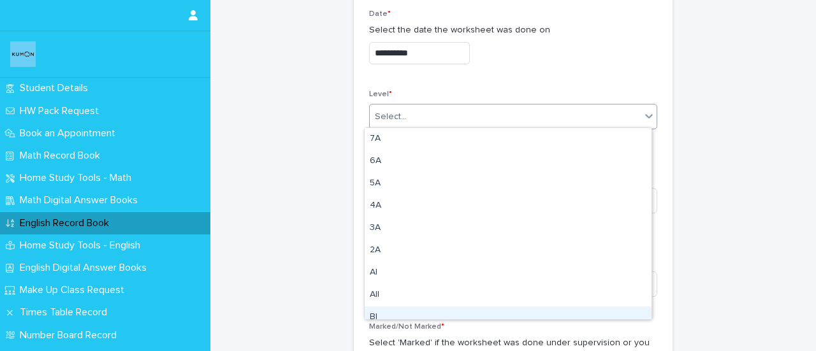
click at [371, 318] on div "BI" at bounding box center [508, 318] width 287 height 22
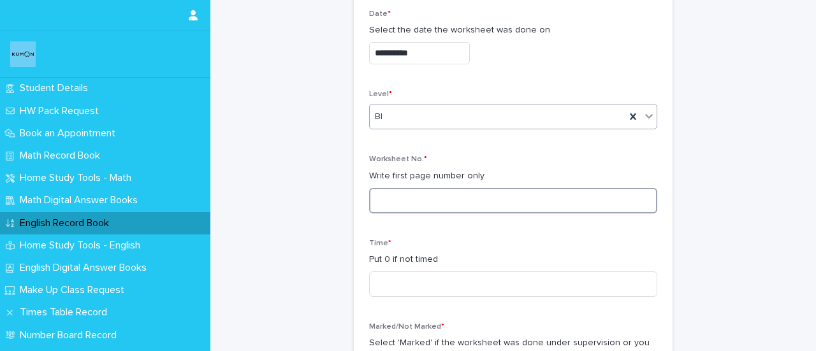
click at [381, 205] on input at bounding box center [513, 200] width 288 height 25
type input "**"
click at [404, 271] on input at bounding box center [513, 283] width 288 height 25
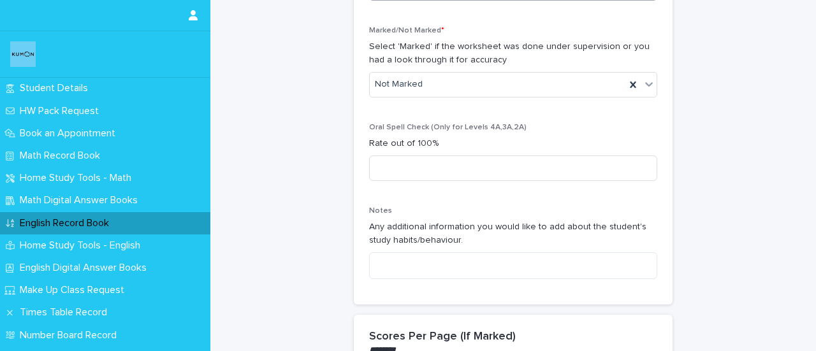
scroll to position [519, 0]
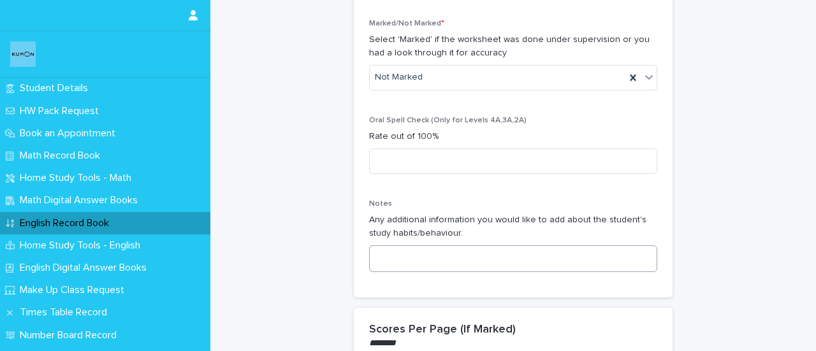
type input "**"
click at [411, 245] on textarea at bounding box center [513, 258] width 288 height 27
type textarea "*"
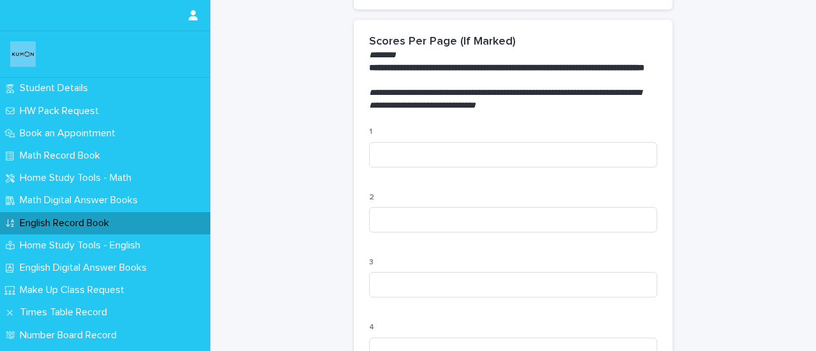
scroll to position [1377, 0]
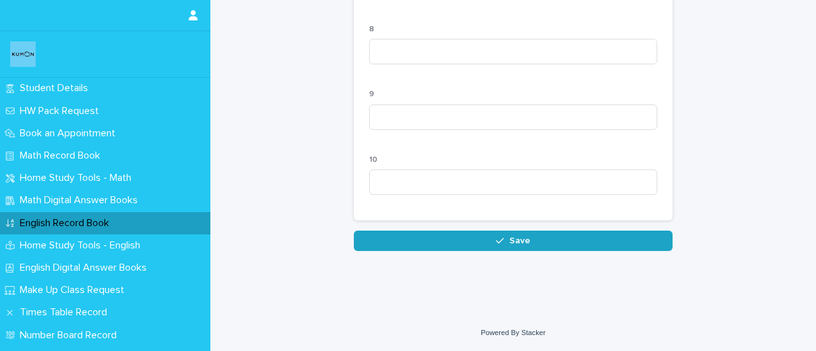
type textarea "*******"
click at [572, 243] on button "Save" at bounding box center [513, 241] width 319 height 20
